Goal: Task Accomplishment & Management: Manage account settings

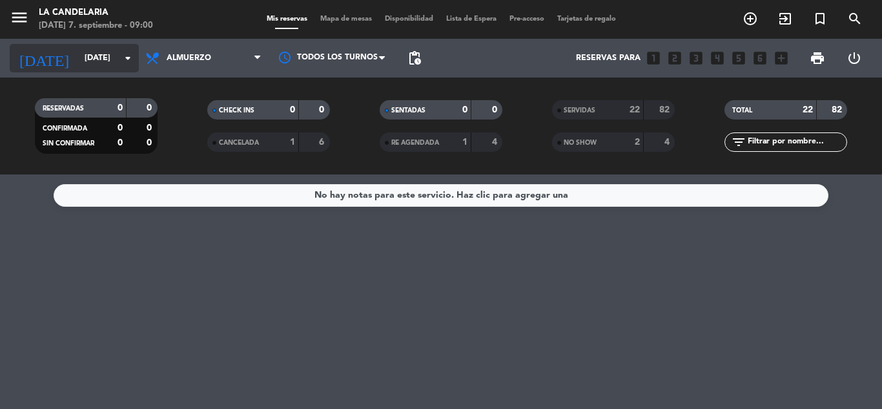
click at [78, 66] on input "[DATE]" at bounding box center [132, 58] width 109 height 22
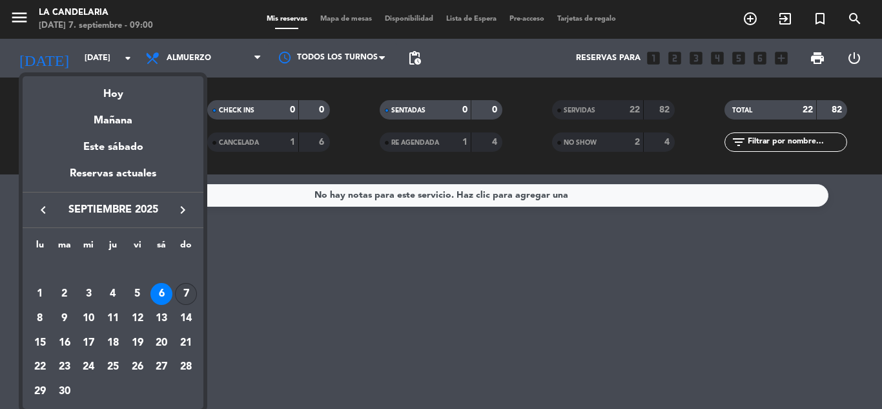
click at [192, 285] on div "7" at bounding box center [186, 294] width 22 height 22
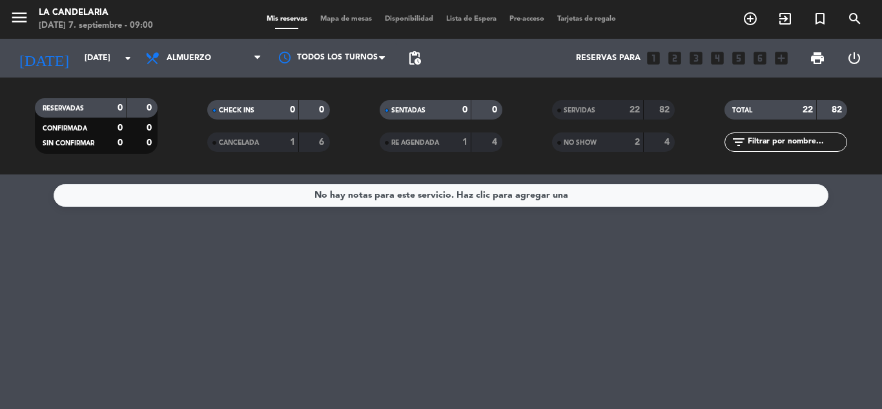
type input "[DATE]"
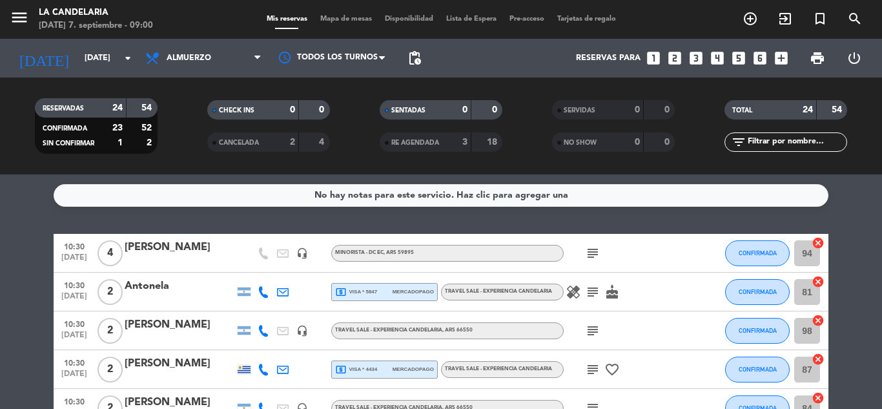
click at [819, 243] on icon "cancel" at bounding box center [817, 242] width 13 height 13
click at [817, 277] on icon "cancel" at bounding box center [817, 281] width 13 height 13
click at [820, 316] on icon "cancel" at bounding box center [817, 320] width 13 height 13
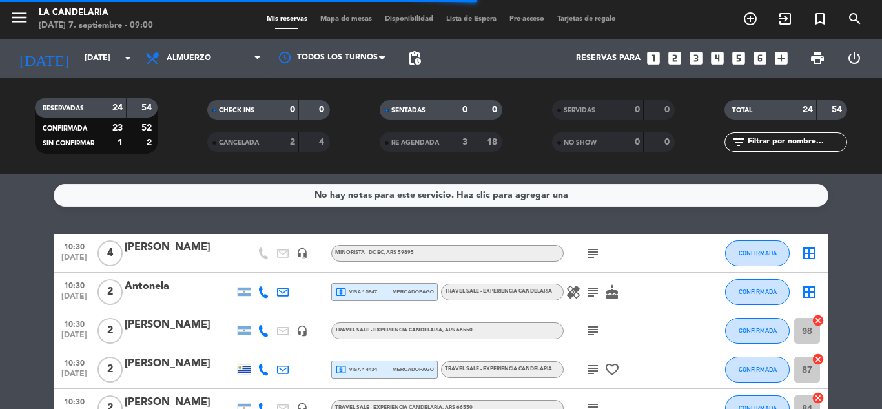
drag, startPoint x: 817, startPoint y: 359, endPoint x: 816, endPoint y: 393, distance: 33.6
click at [816, 364] on icon "cancel" at bounding box center [817, 358] width 13 height 13
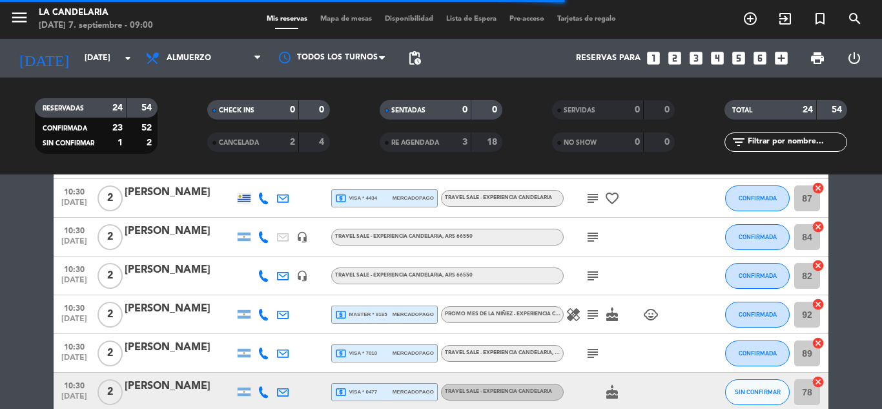
scroll to position [172, 0]
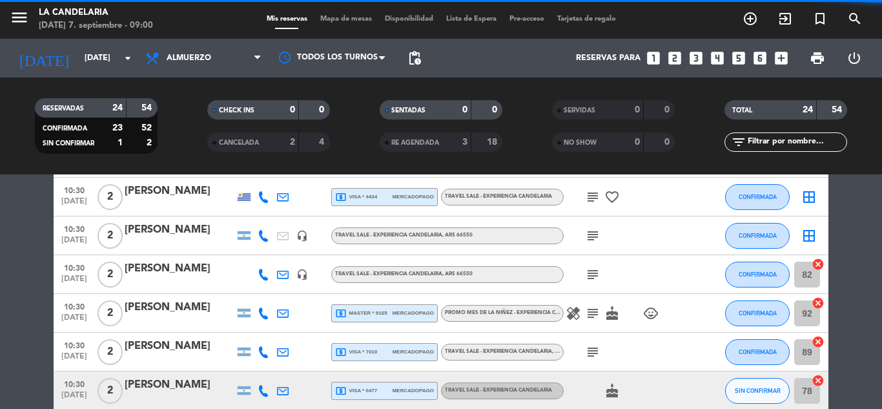
click at [819, 222] on div "border_all" at bounding box center [808, 235] width 39 height 38
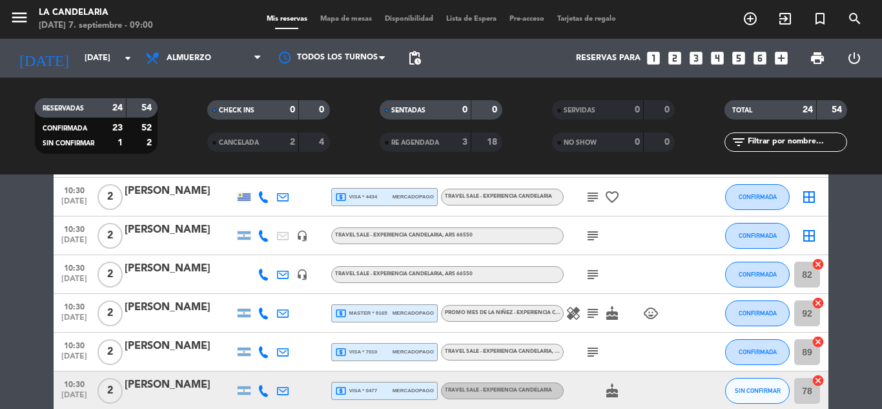
click at [821, 265] on icon "cancel" at bounding box center [817, 263] width 13 height 13
click at [820, 301] on icon "cancel" at bounding box center [817, 302] width 13 height 13
click at [818, 339] on icon "cancel" at bounding box center [817, 341] width 13 height 13
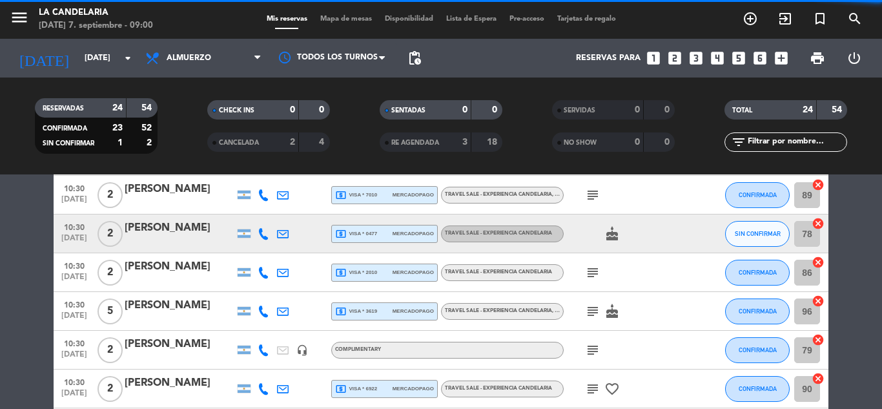
scroll to position [344, 0]
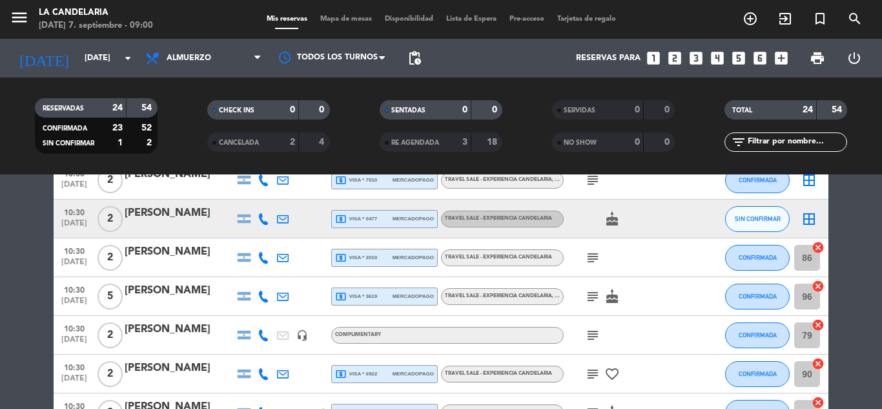
click at [818, 247] on icon "cancel" at bounding box center [817, 247] width 13 height 13
click at [821, 287] on icon "cancel" at bounding box center [817, 285] width 13 height 13
click at [818, 326] on icon "cancel" at bounding box center [817, 324] width 13 height 13
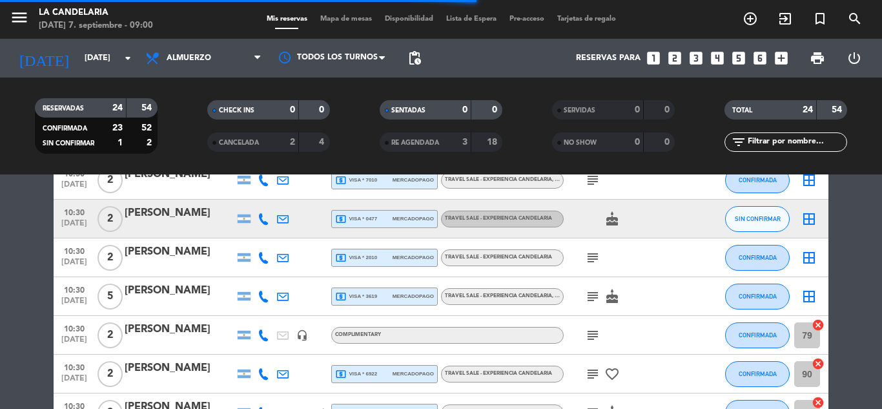
click at [815, 364] on icon "cancel" at bounding box center [817, 363] width 13 height 13
click at [817, 401] on icon "cancel" at bounding box center [817, 402] width 13 height 13
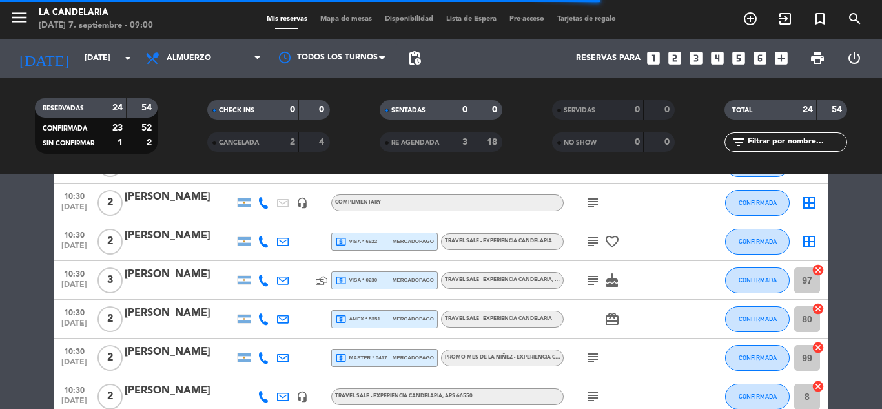
scroll to position [516, 0]
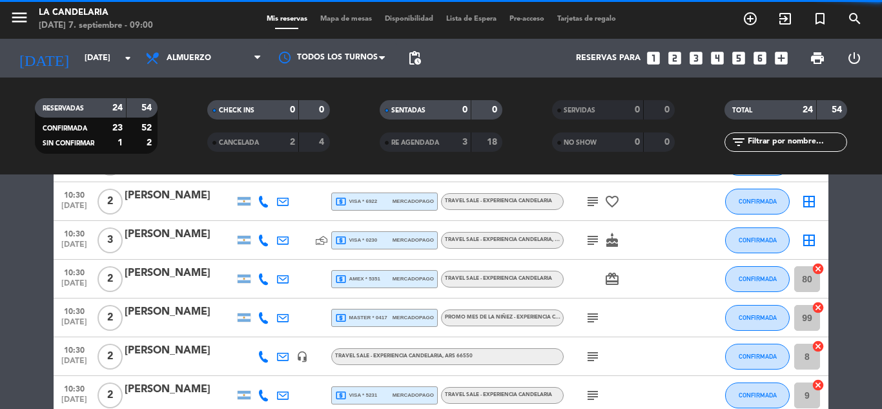
click at [817, 268] on icon "cancel" at bounding box center [817, 268] width 13 height 13
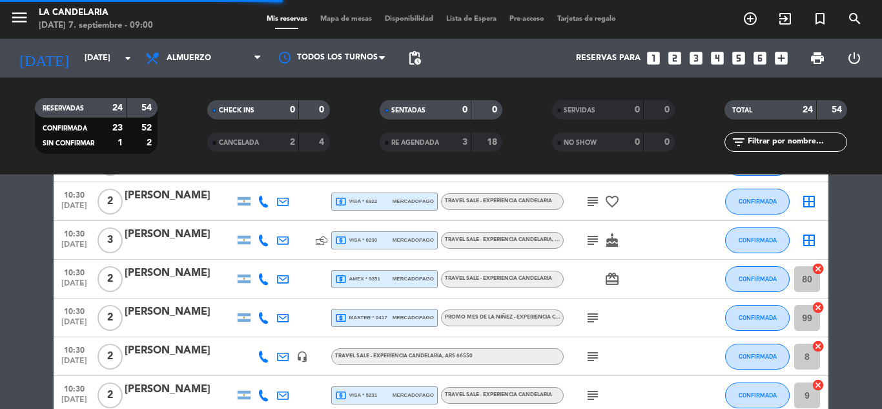
click at [818, 307] on icon "cancel" at bounding box center [817, 307] width 13 height 13
click at [816, 347] on icon "cancel" at bounding box center [817, 345] width 13 height 13
click at [817, 381] on icon "cancel" at bounding box center [817, 384] width 13 height 13
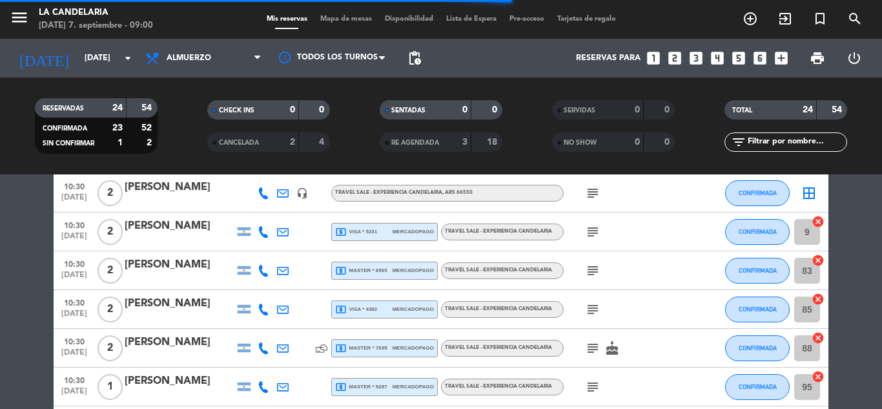
scroll to position [689, 0]
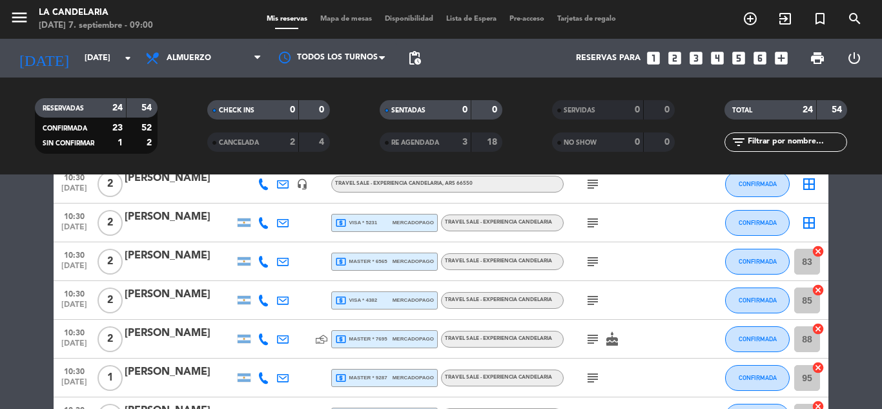
click at [818, 248] on icon "cancel" at bounding box center [817, 251] width 13 height 13
click at [819, 288] on icon "cancel" at bounding box center [817, 289] width 13 height 13
click at [819, 325] on icon "cancel" at bounding box center [817, 328] width 13 height 13
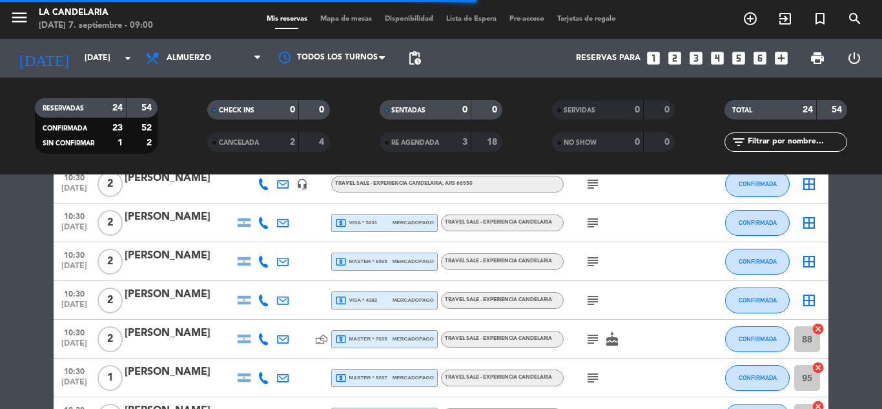
click at [816, 364] on icon "cancel" at bounding box center [817, 367] width 13 height 13
click at [816, 399] on icon "cancel" at bounding box center [817, 405] width 13 height 13
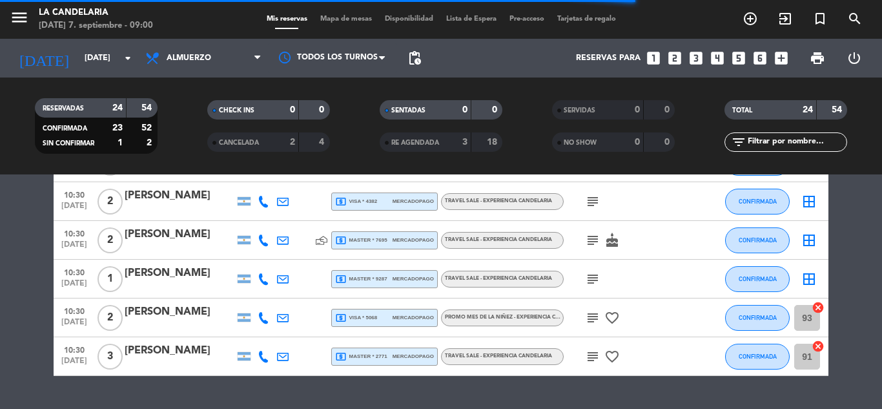
scroll to position [819, 0]
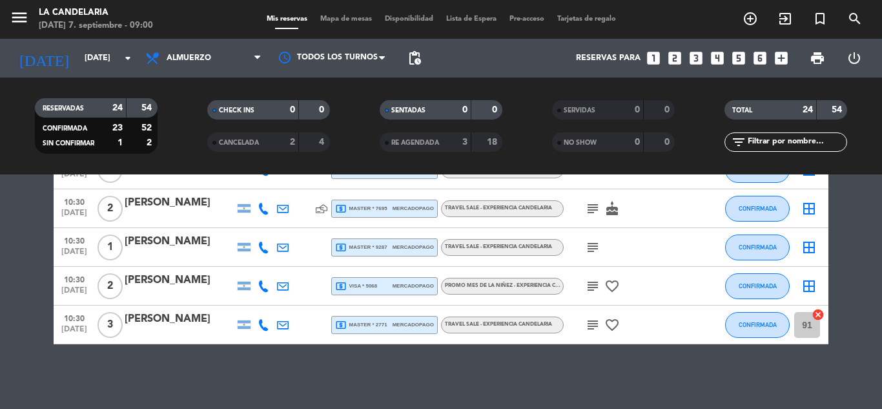
click at [819, 312] on icon "cancel" at bounding box center [817, 314] width 13 height 13
click at [159, 202] on div "[PERSON_NAME]" at bounding box center [180, 202] width 110 height 17
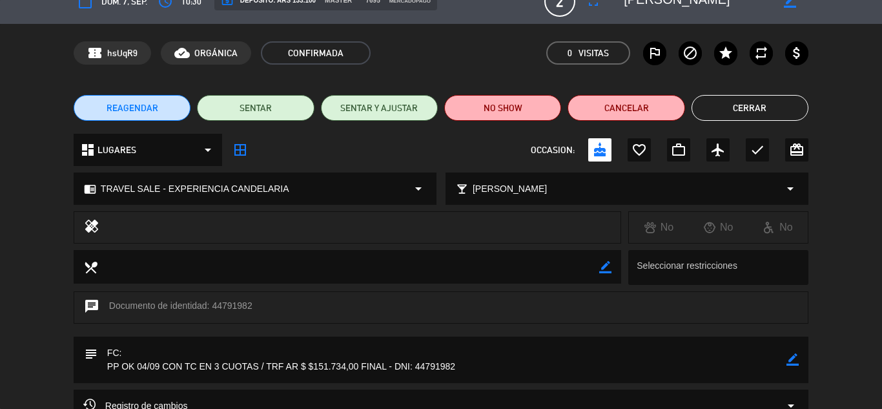
scroll to position [0, 0]
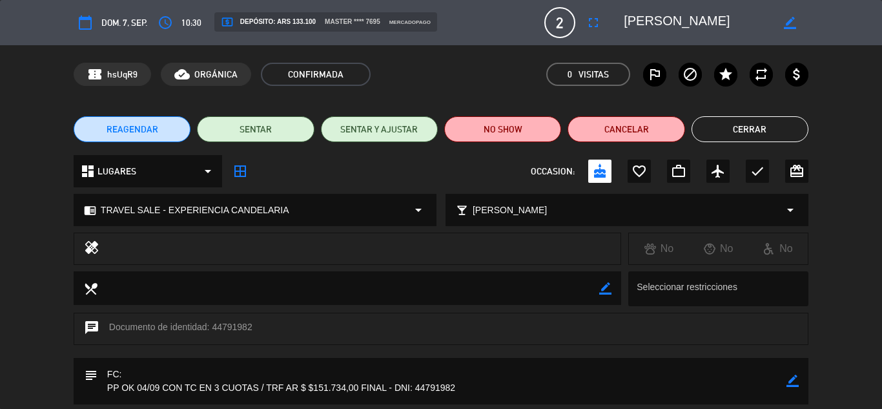
click at [793, 128] on button "Cerrar" at bounding box center [749, 129] width 117 height 26
